Goal: Transaction & Acquisition: Purchase product/service

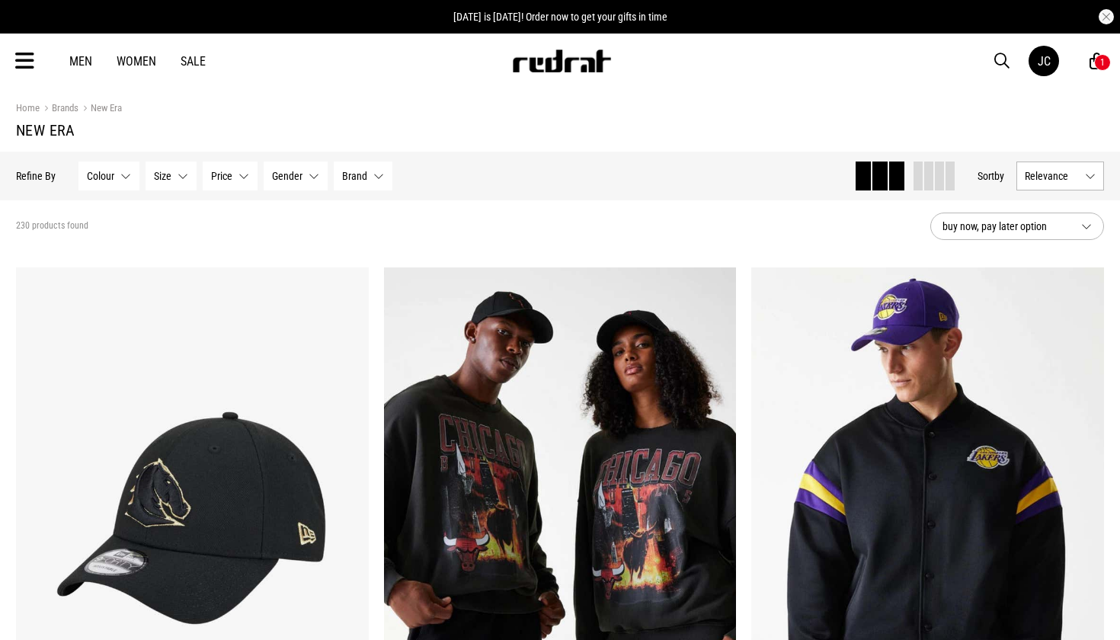
click at [1039, 177] on span "Relevance" at bounding box center [1052, 176] width 54 height 12
click at [1038, 211] on li "Newest" at bounding box center [1060, 204] width 86 height 27
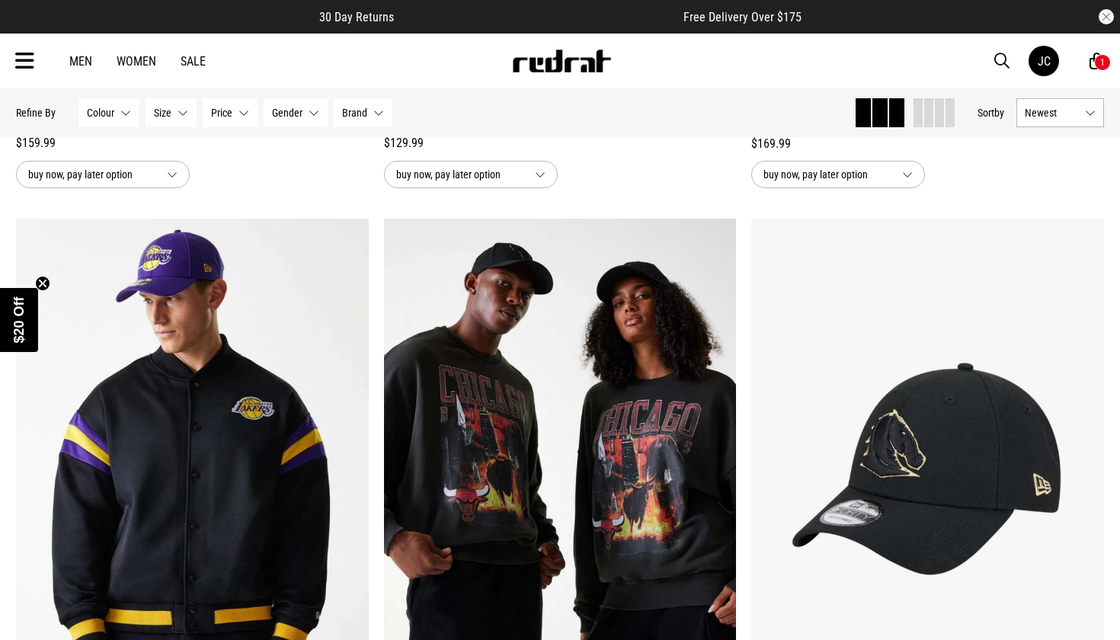
scroll to position [1954, 0]
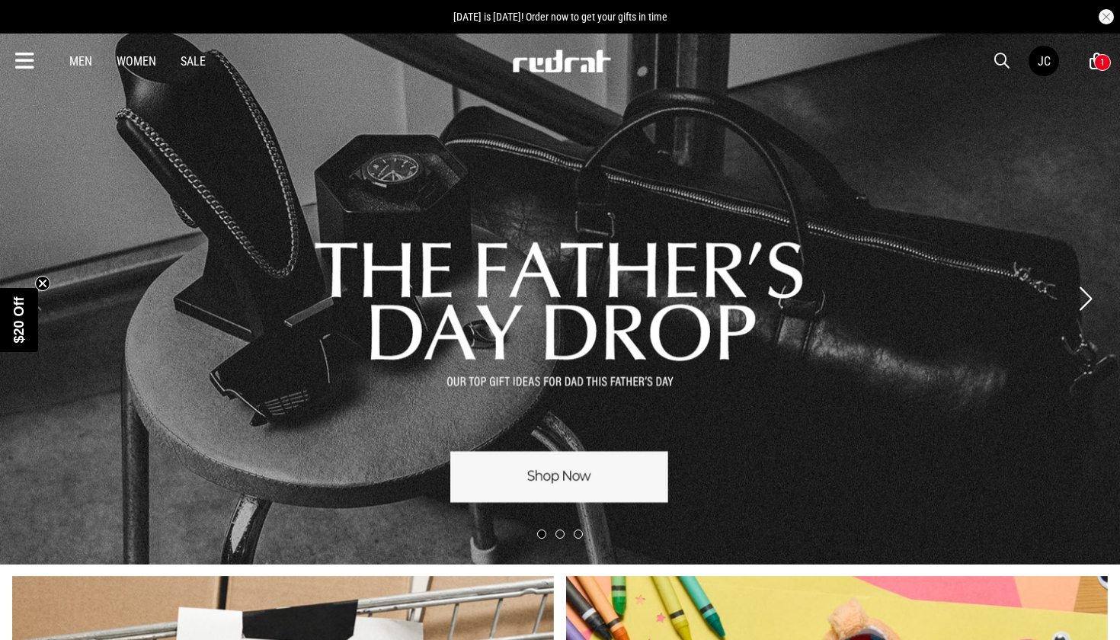
click at [1005, 59] on span "button" at bounding box center [1002, 61] width 15 height 18
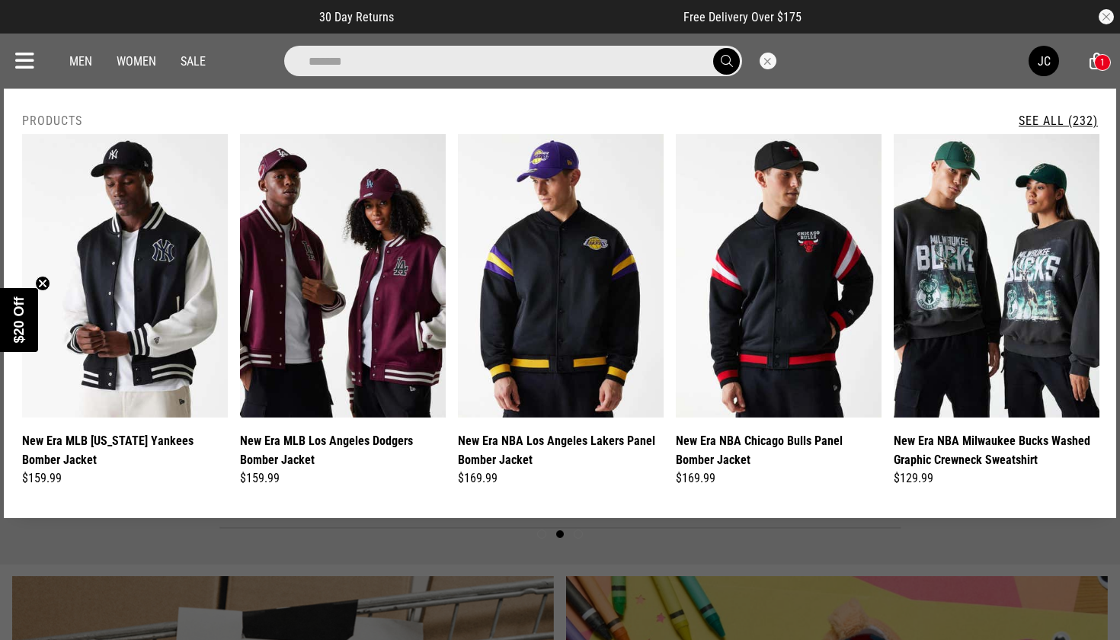
type input "**********"
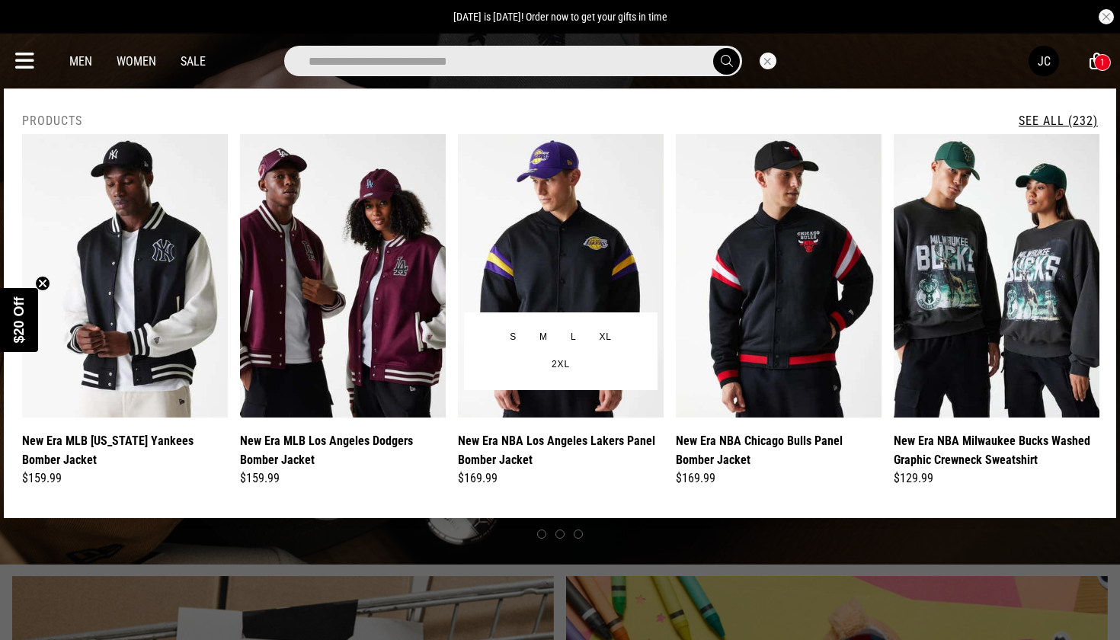
click at [605, 225] on img at bounding box center [561, 276] width 206 height 284
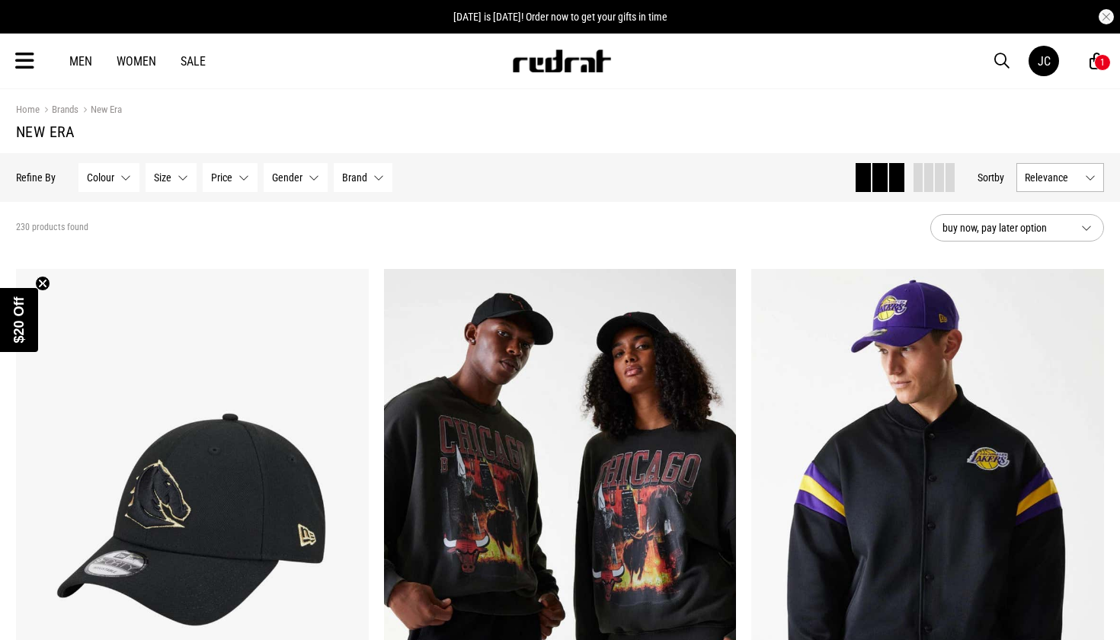
click at [930, 171] on span at bounding box center [928, 177] width 9 height 29
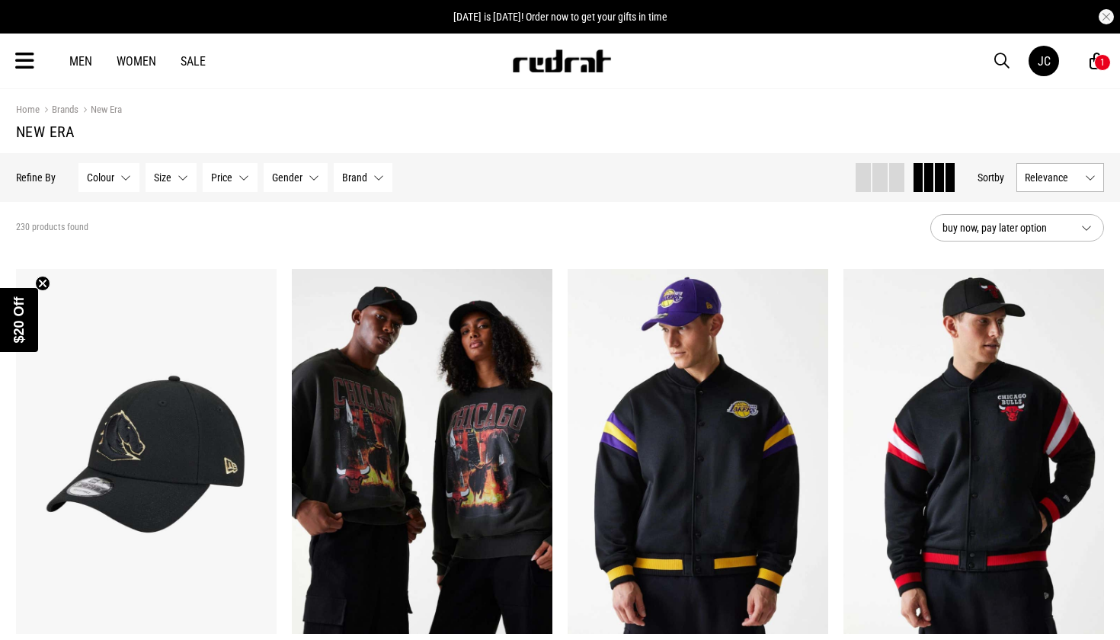
click at [1087, 180] on button "Relevance" at bounding box center [1061, 177] width 88 height 29
click at [1068, 208] on li "Newest" at bounding box center [1060, 205] width 86 height 27
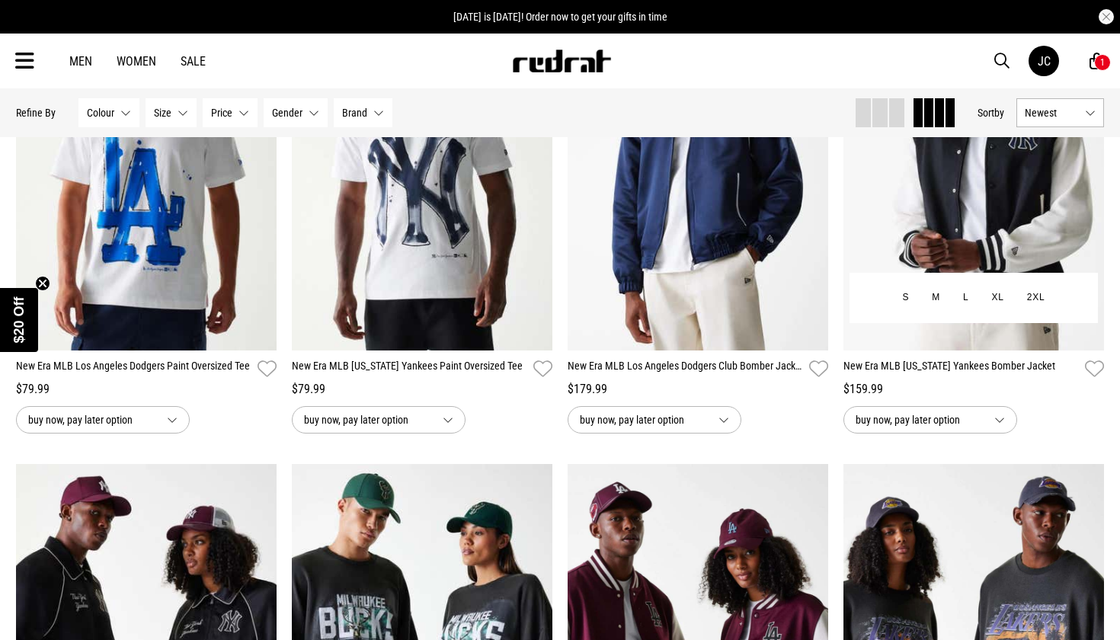
scroll to position [514, 0]
